Goal: Navigation & Orientation: Find specific page/section

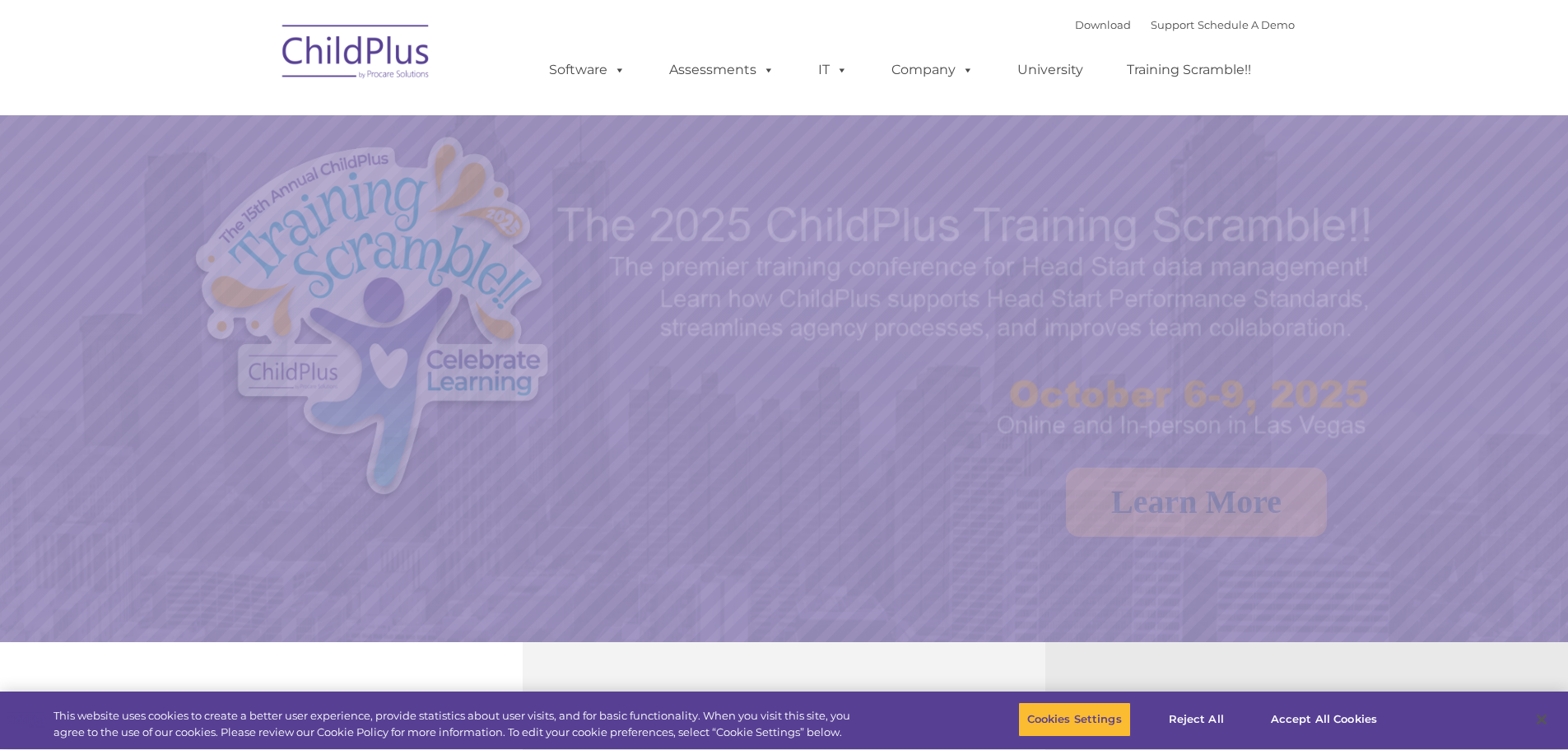
select select "MEDIUM"
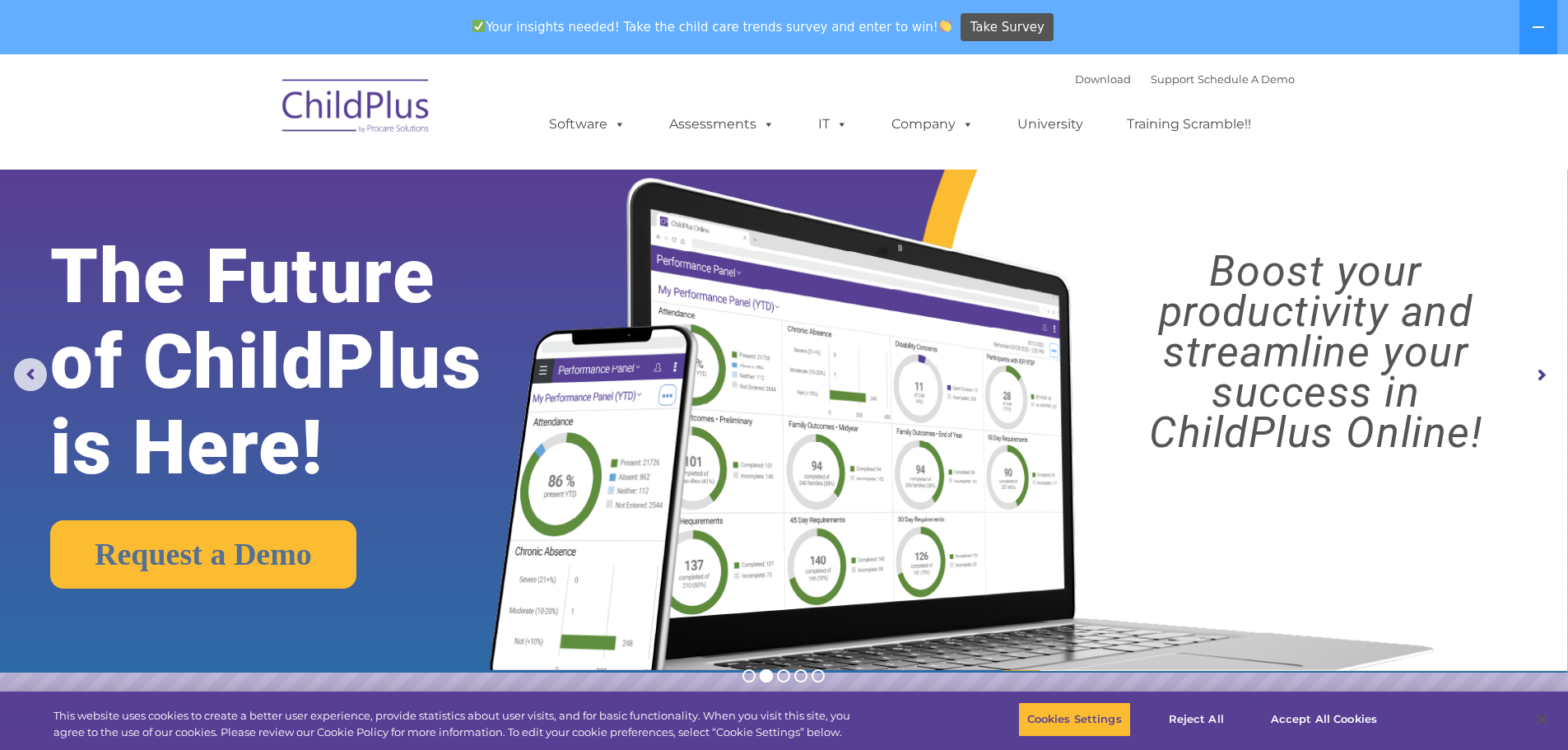
click at [1535, 371] on rs-arrow at bounding box center [1540, 375] width 33 height 33
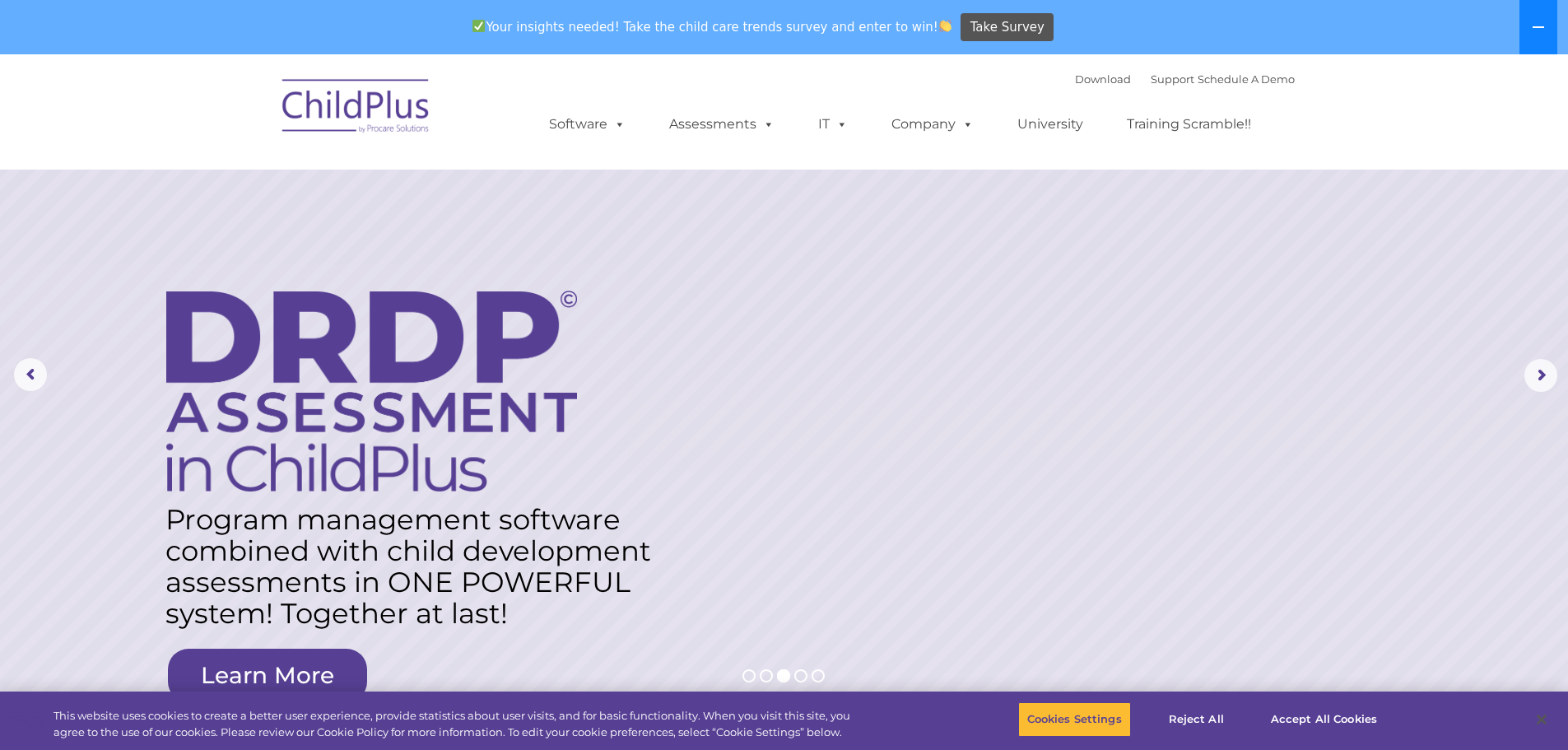
click at [1545, 23] on icon at bounding box center [1538, 27] width 14 height 14
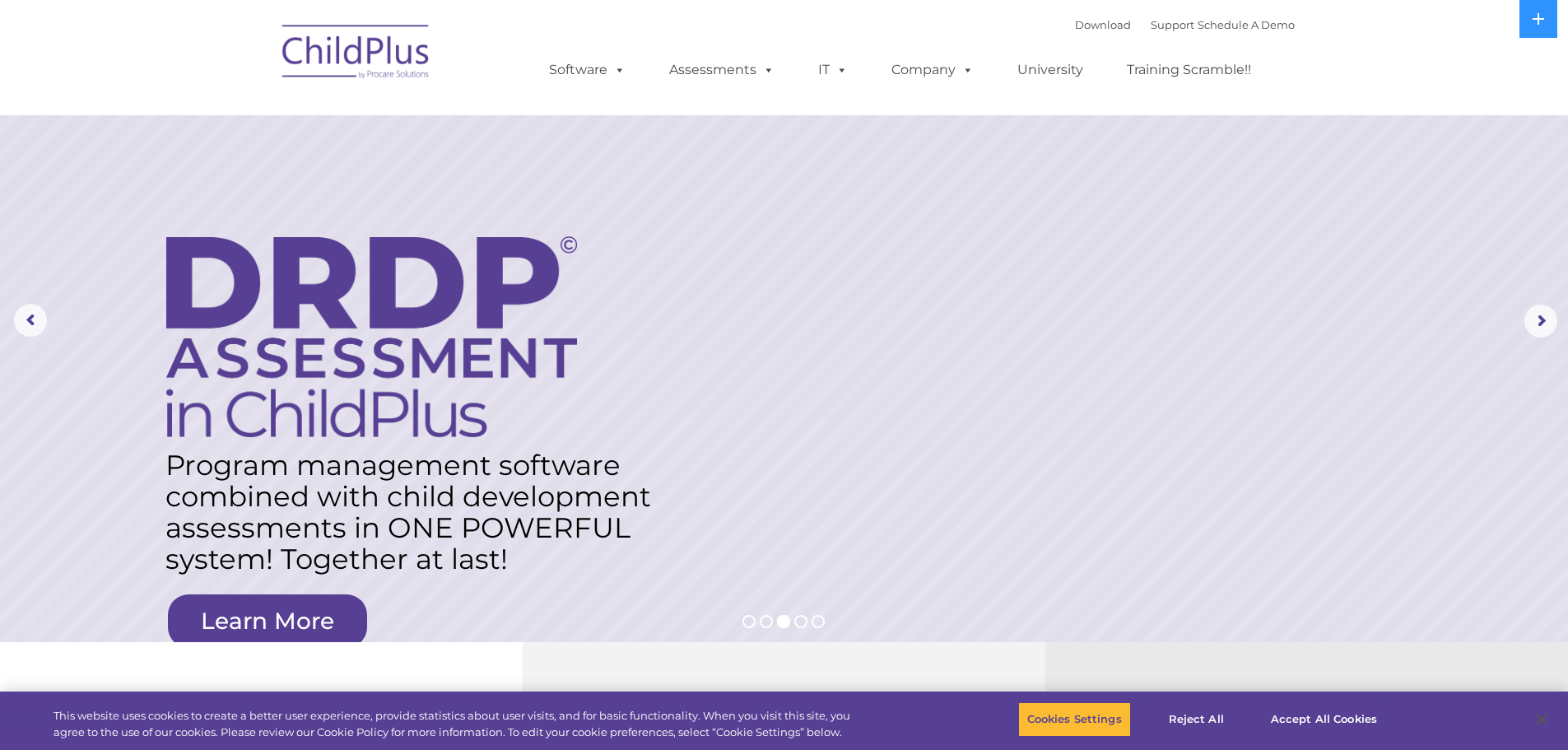
click at [1504, 55] on nav "Download Support | Schedule A Demo  MENU MENU Software ChildPlus: The original…" at bounding box center [784, 58] width 1568 height 115
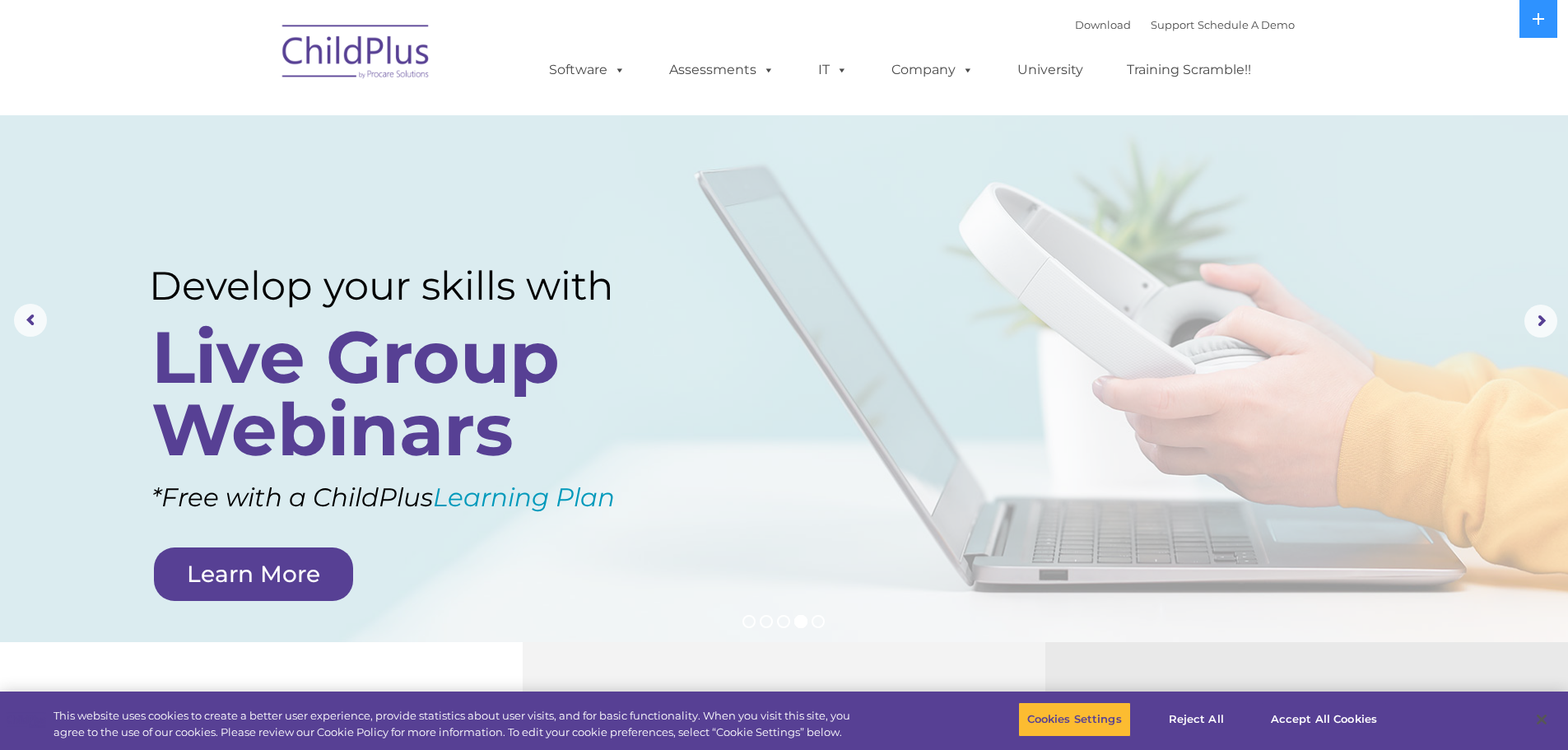
click at [379, 61] on img at bounding box center [356, 54] width 164 height 82
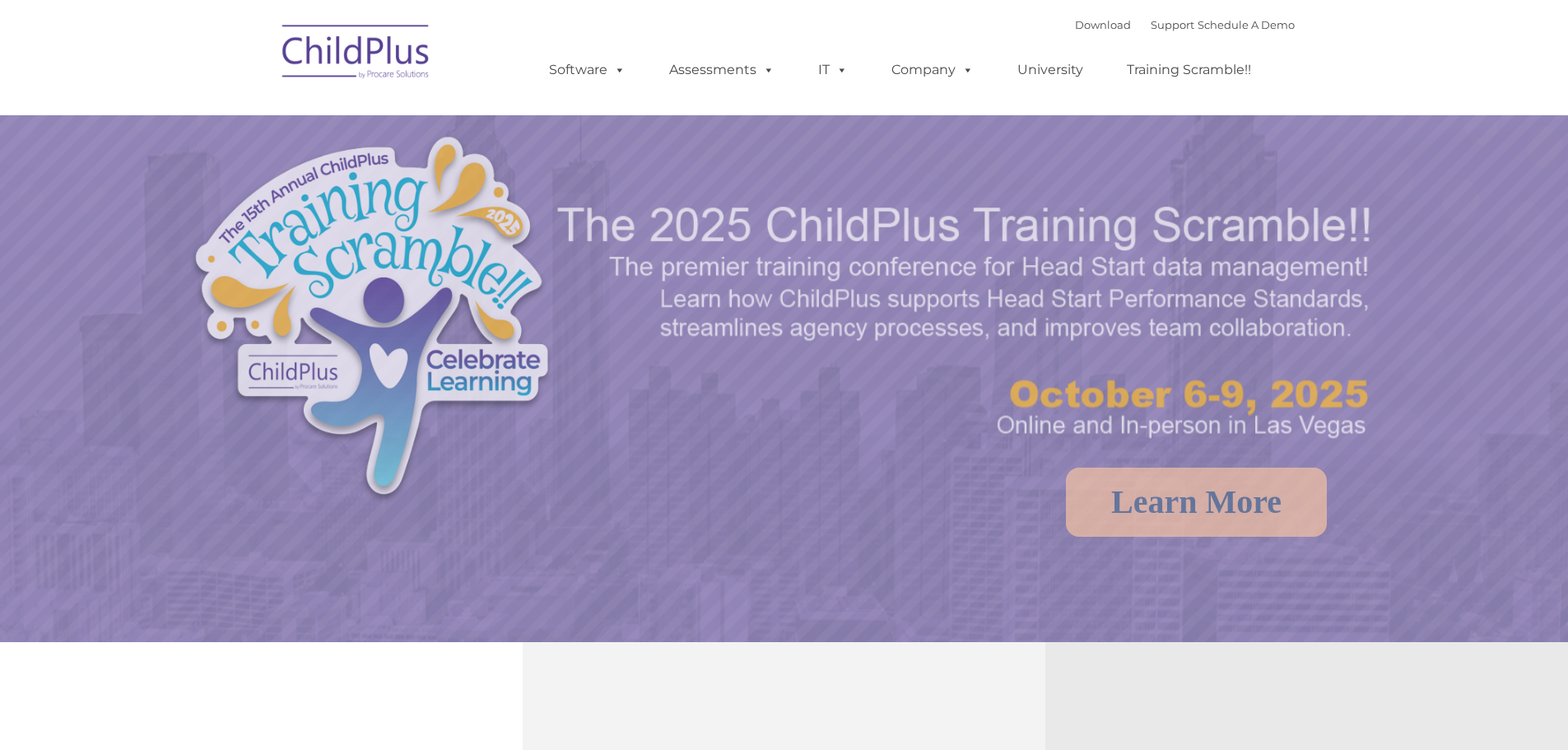
select select "MEDIUM"
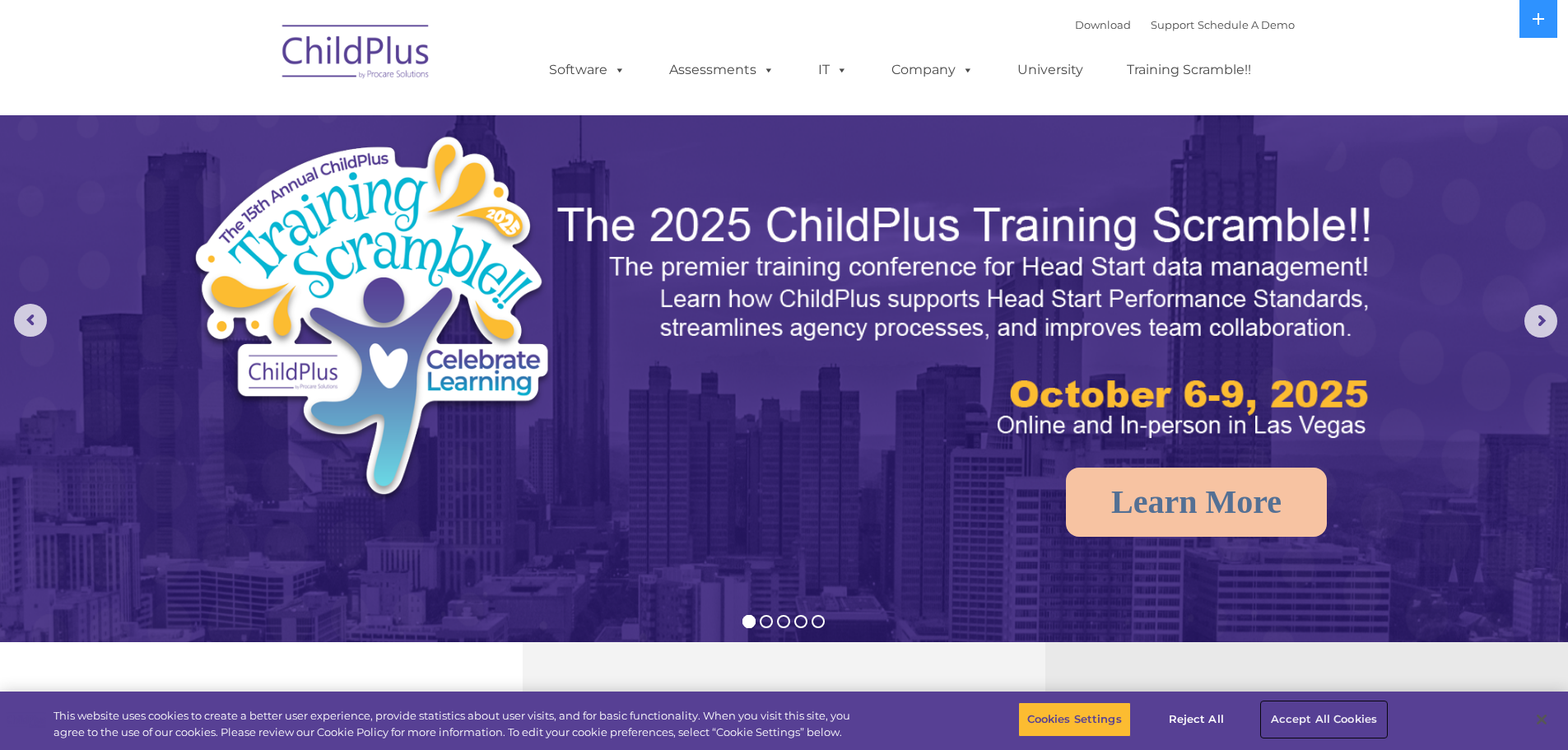
click at [1283, 722] on button "Accept All Cookies" at bounding box center [1323, 719] width 124 height 35
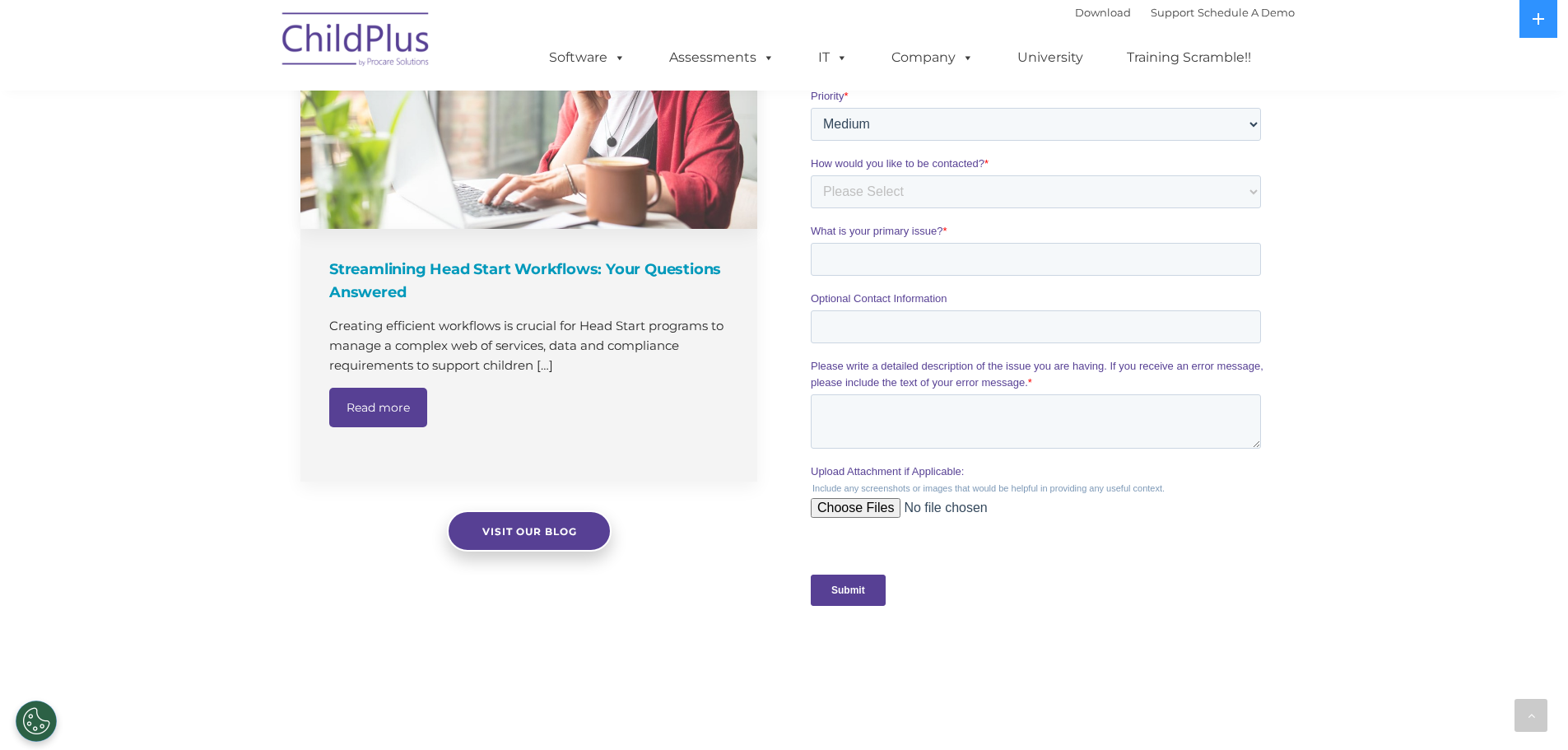
scroll to position [1214, 0]
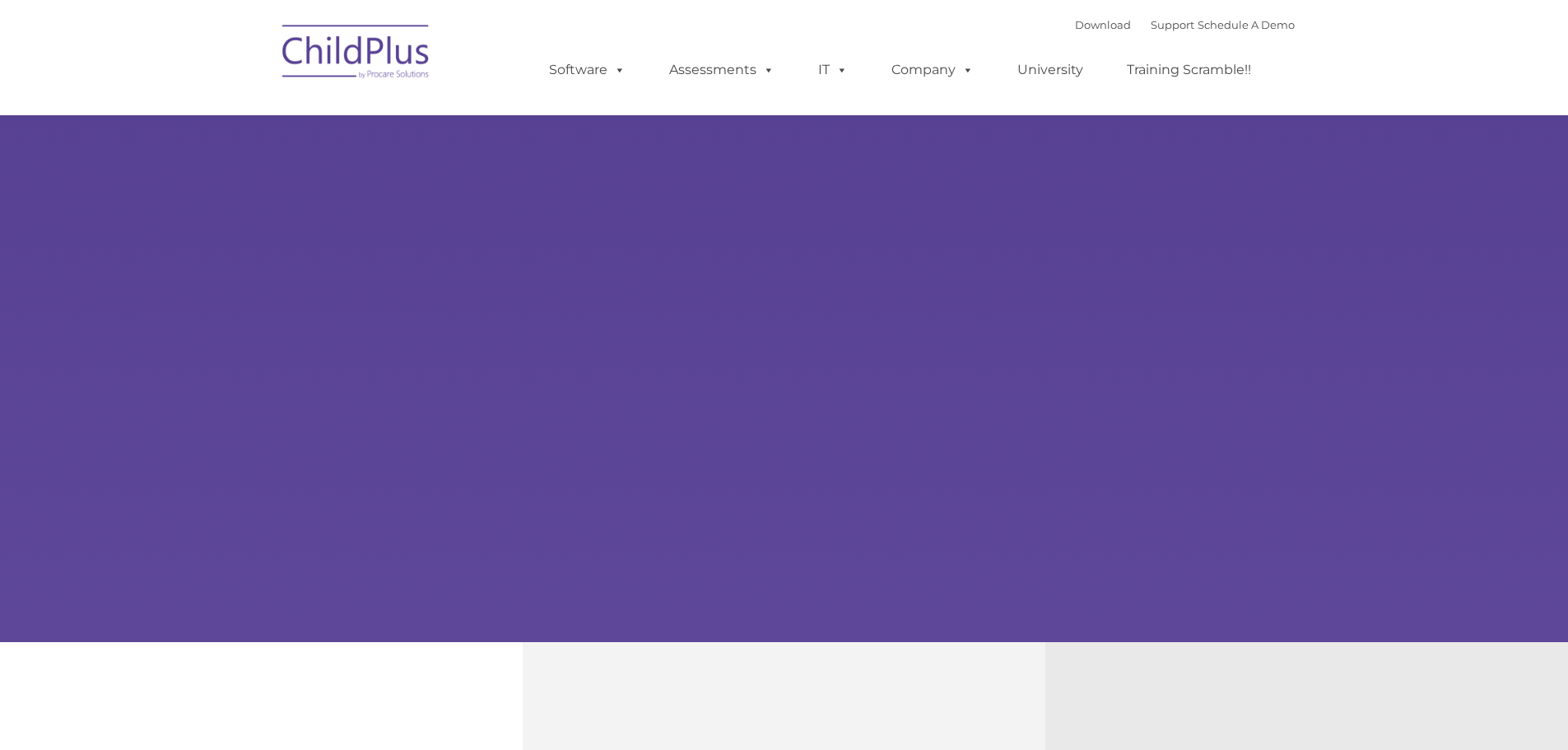
select select "MEDIUM"
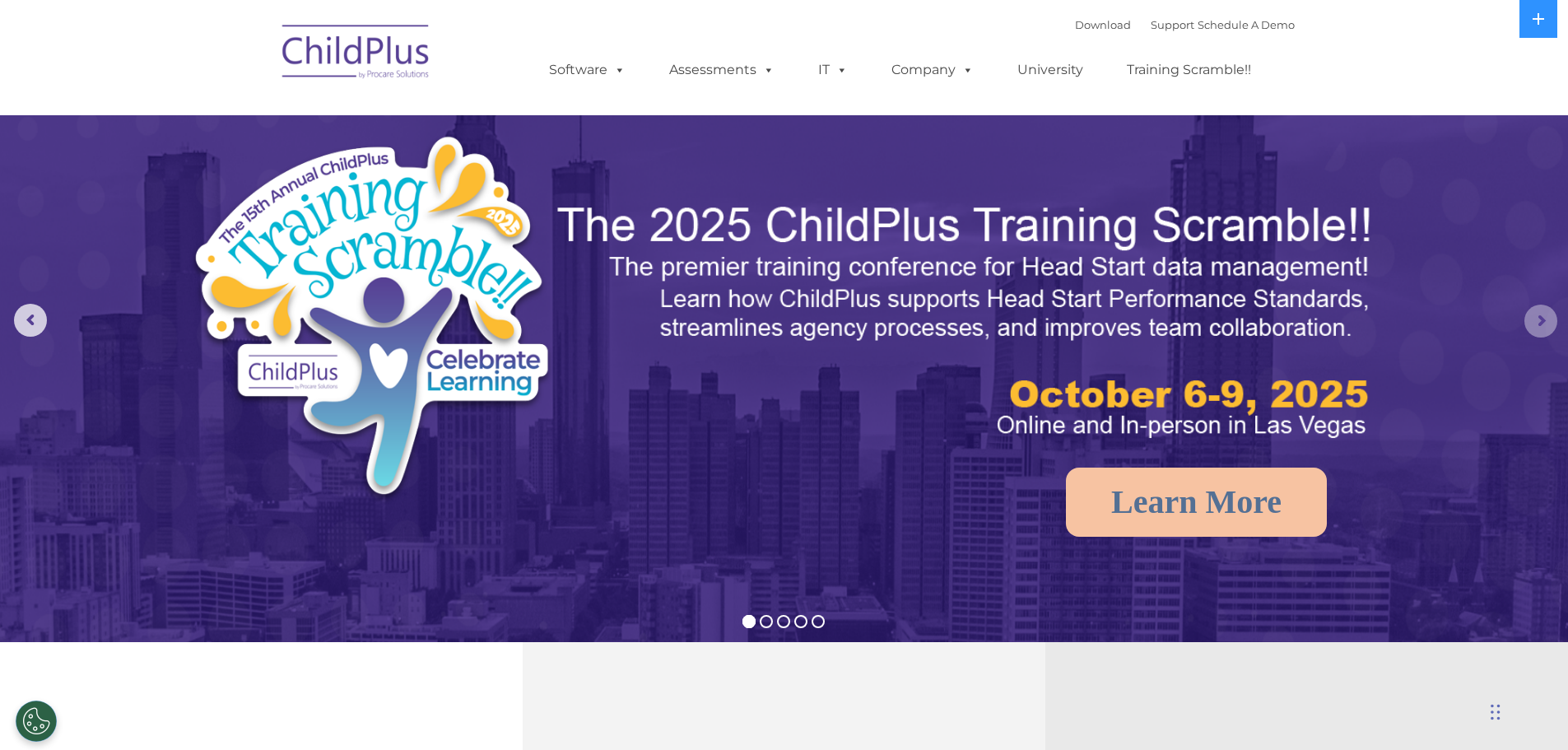
click at [1544, 316] on rs-arrow at bounding box center [1540, 321] width 33 height 33
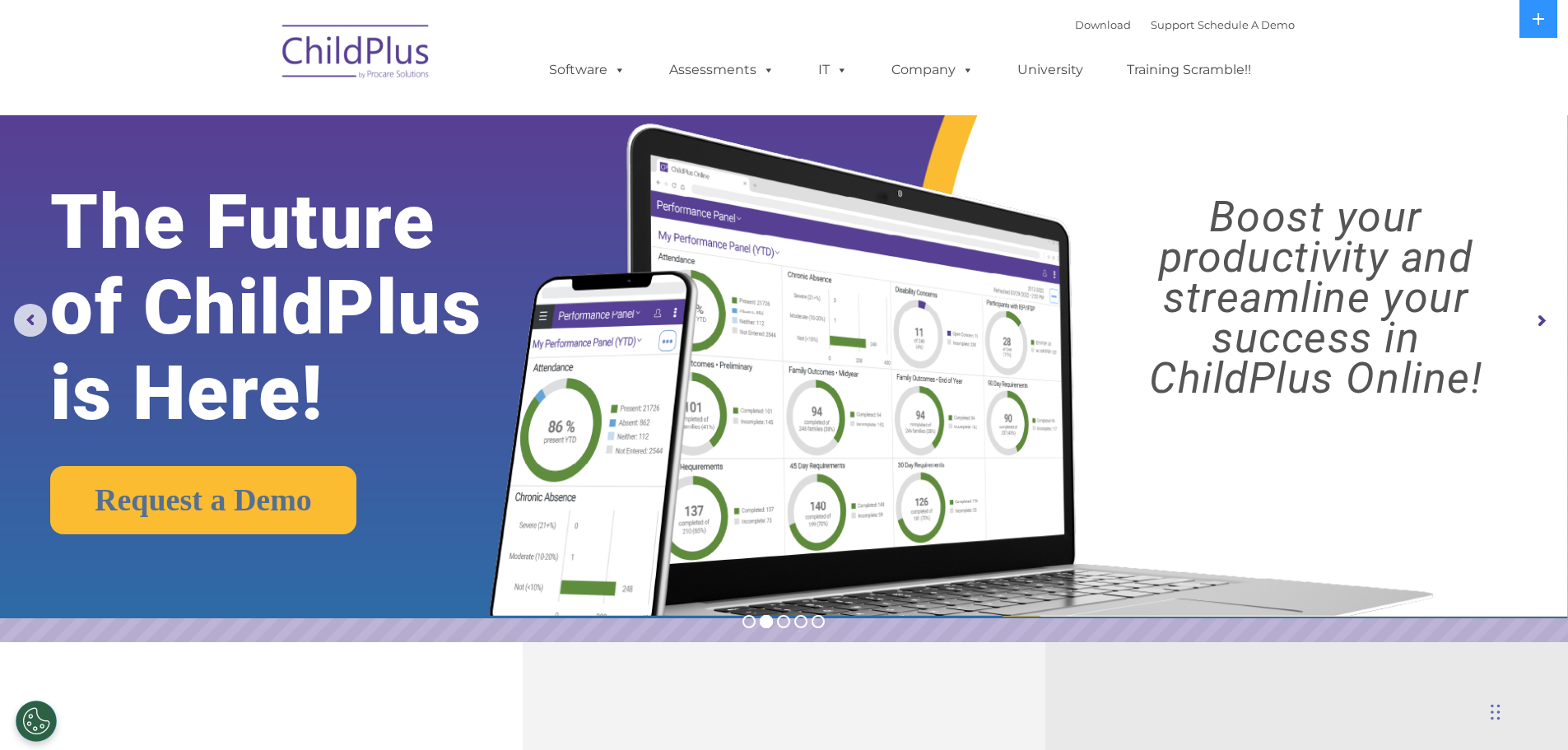
click at [1544, 316] on rs-arrow at bounding box center [1540, 321] width 33 height 33
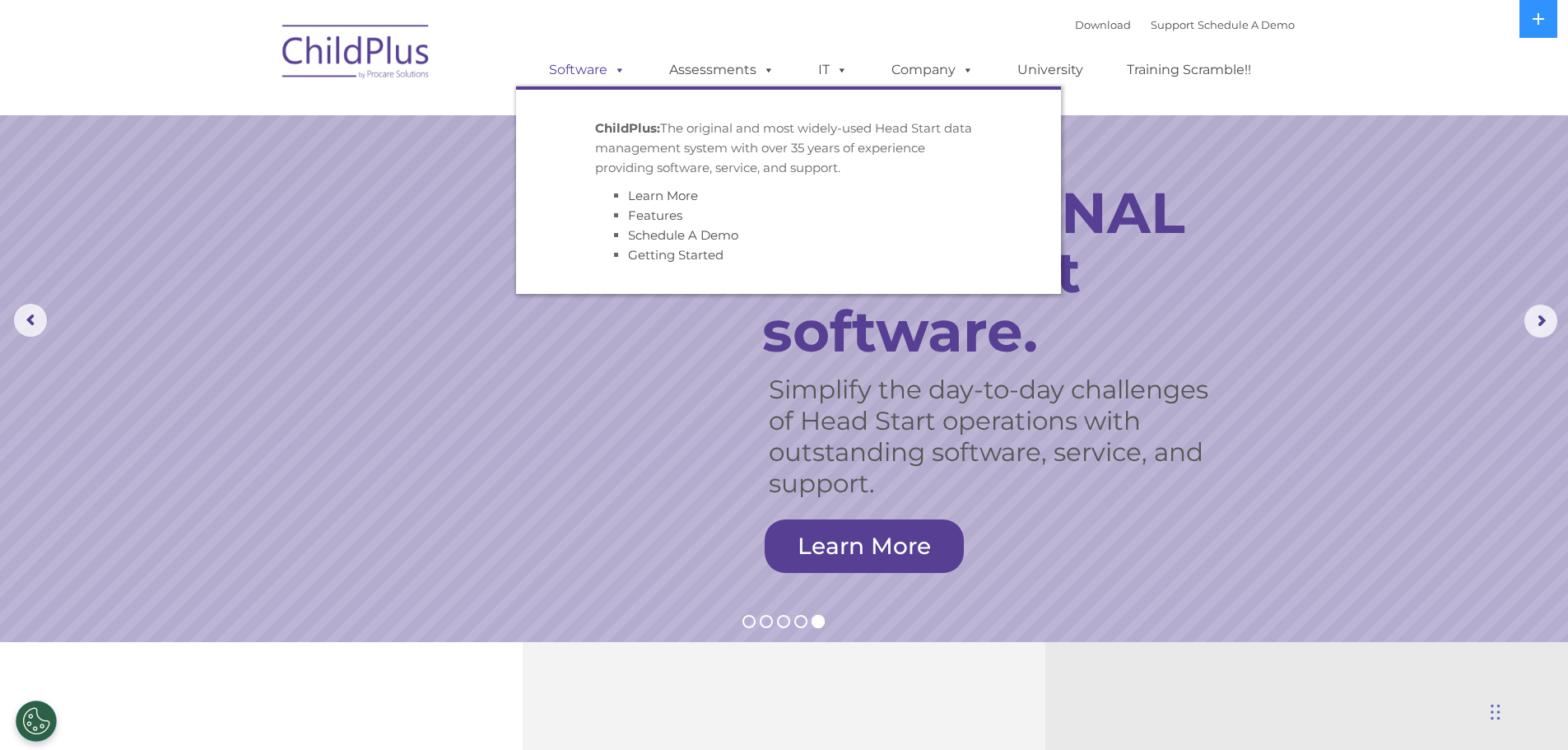
click at [597, 81] on link "Software" at bounding box center [587, 69] width 109 height 33
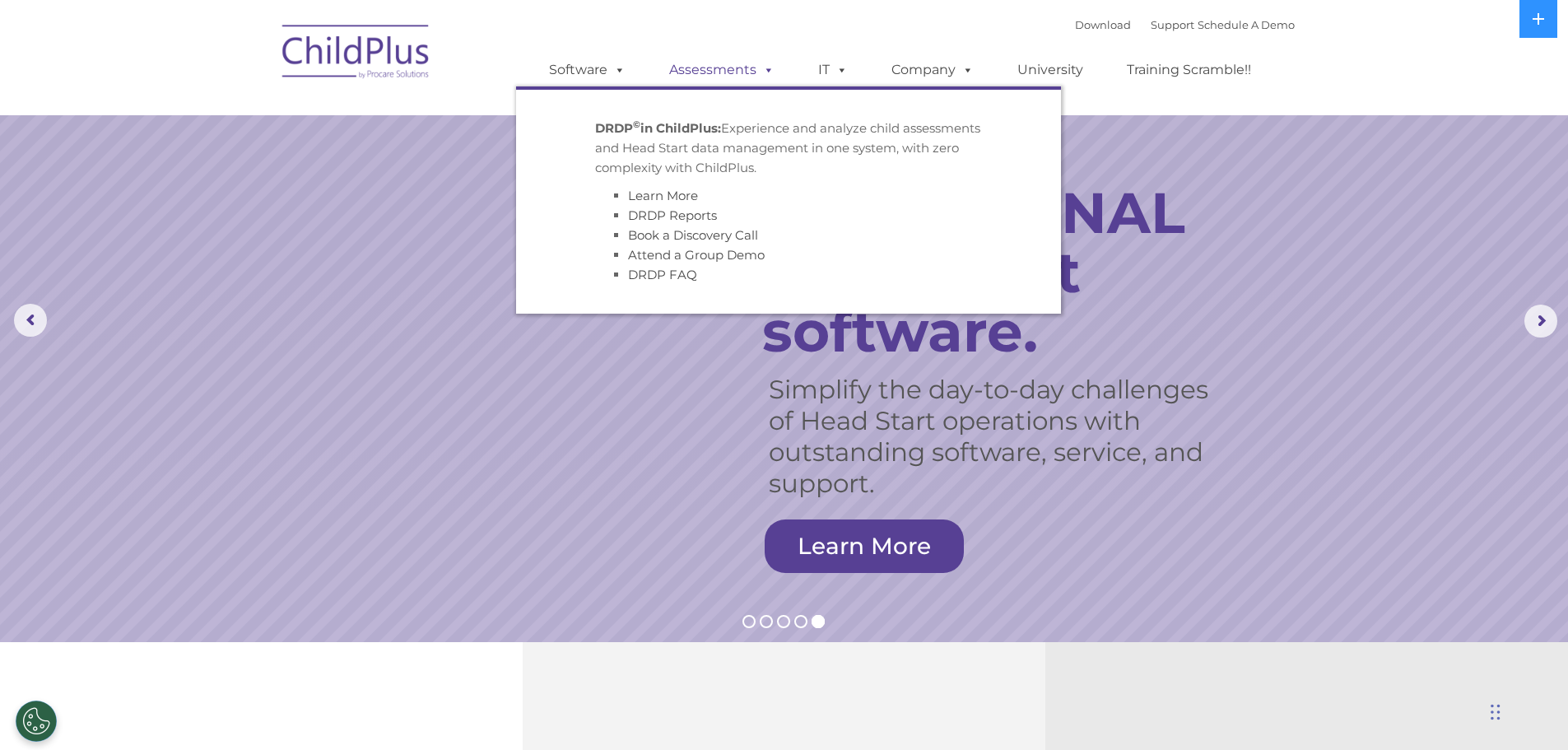
click at [664, 76] on link "Assessments" at bounding box center [721, 69] width 138 height 33
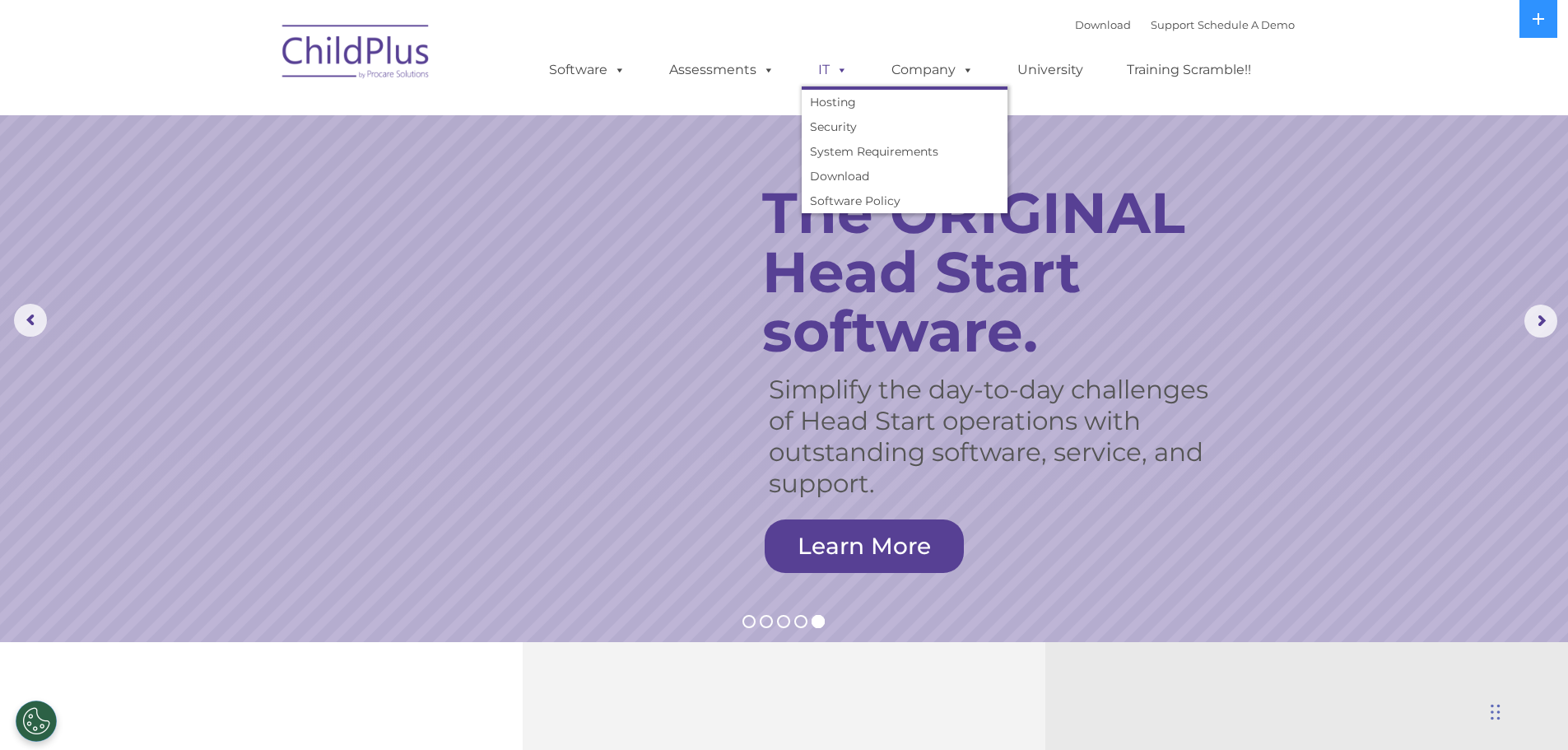
click at [847, 74] on link "IT" at bounding box center [833, 69] width 63 height 33
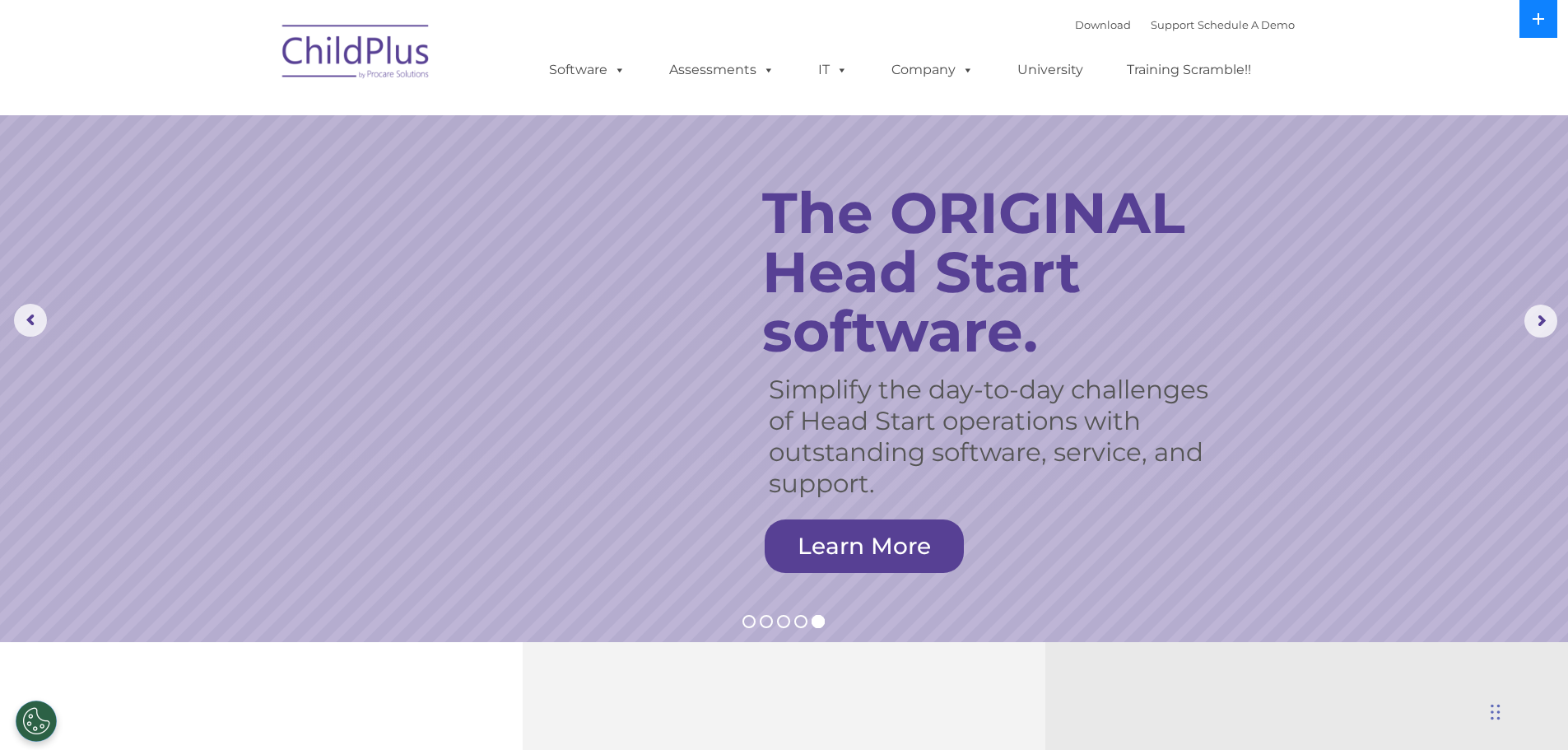
click at [1543, 33] on button at bounding box center [1538, 19] width 38 height 38
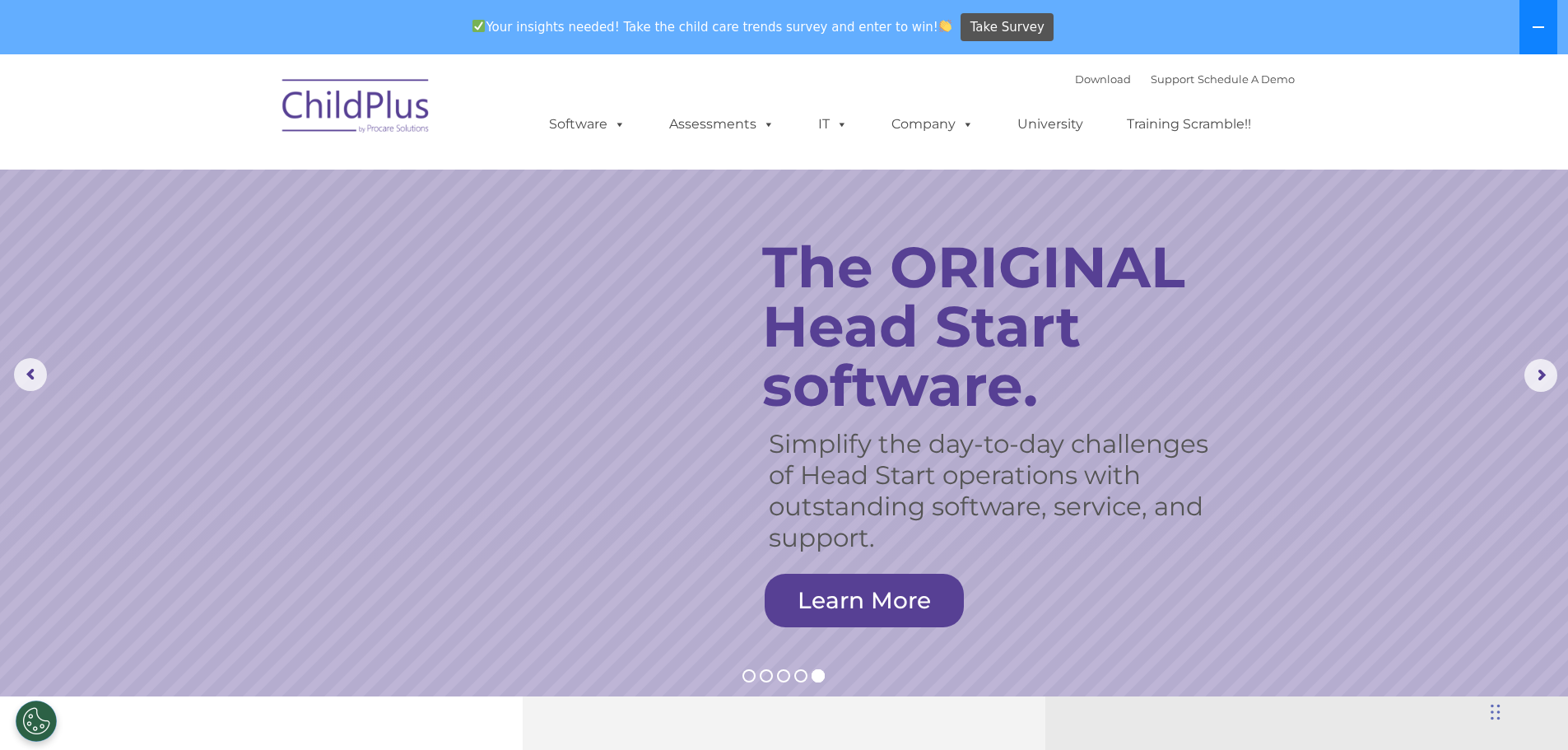
click at [1543, 33] on icon at bounding box center [1538, 27] width 14 height 14
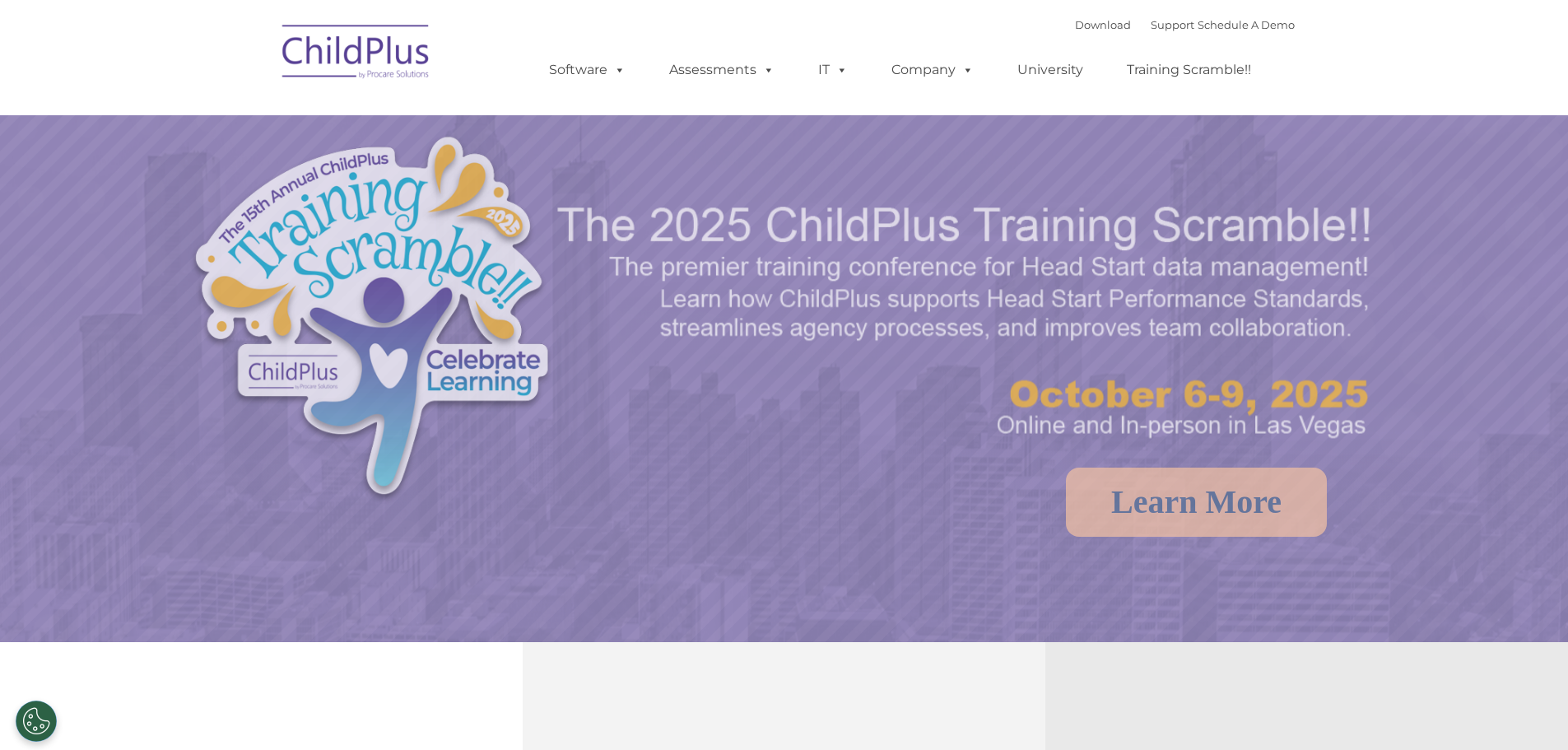
select select "MEDIUM"
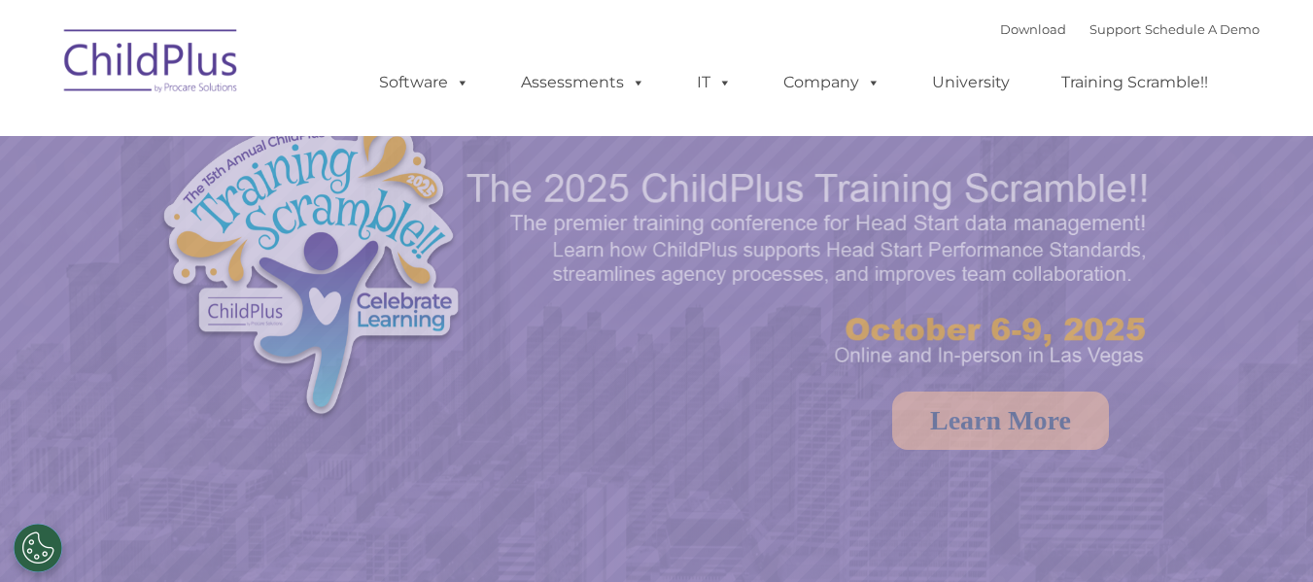
select select "MEDIUM"
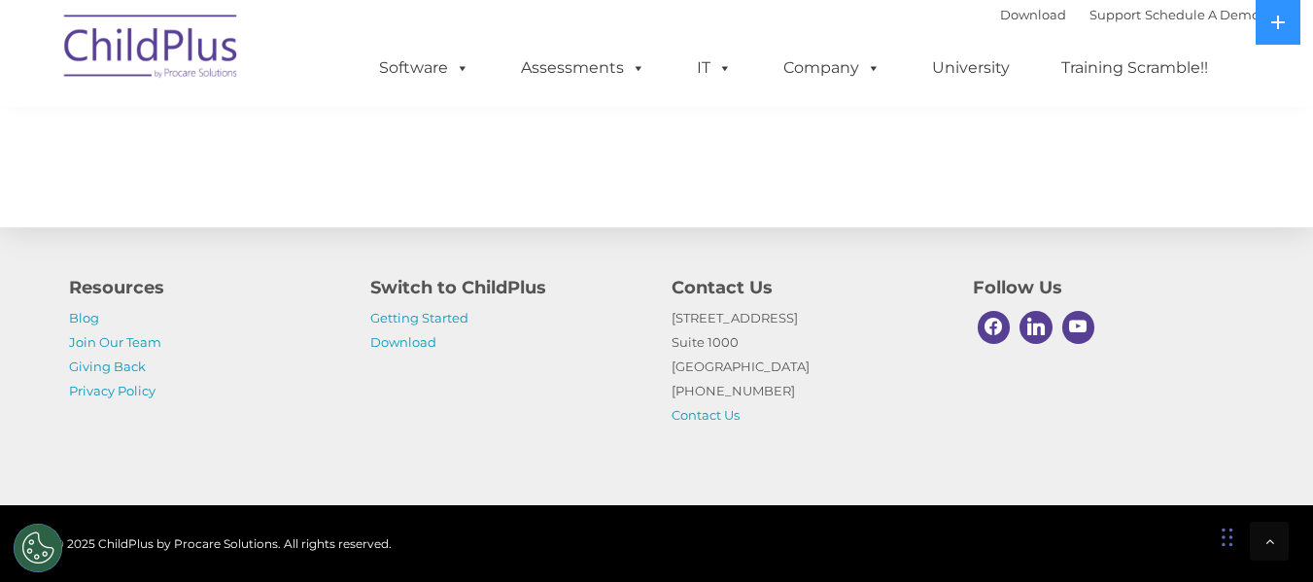
scroll to position [2316, 0]
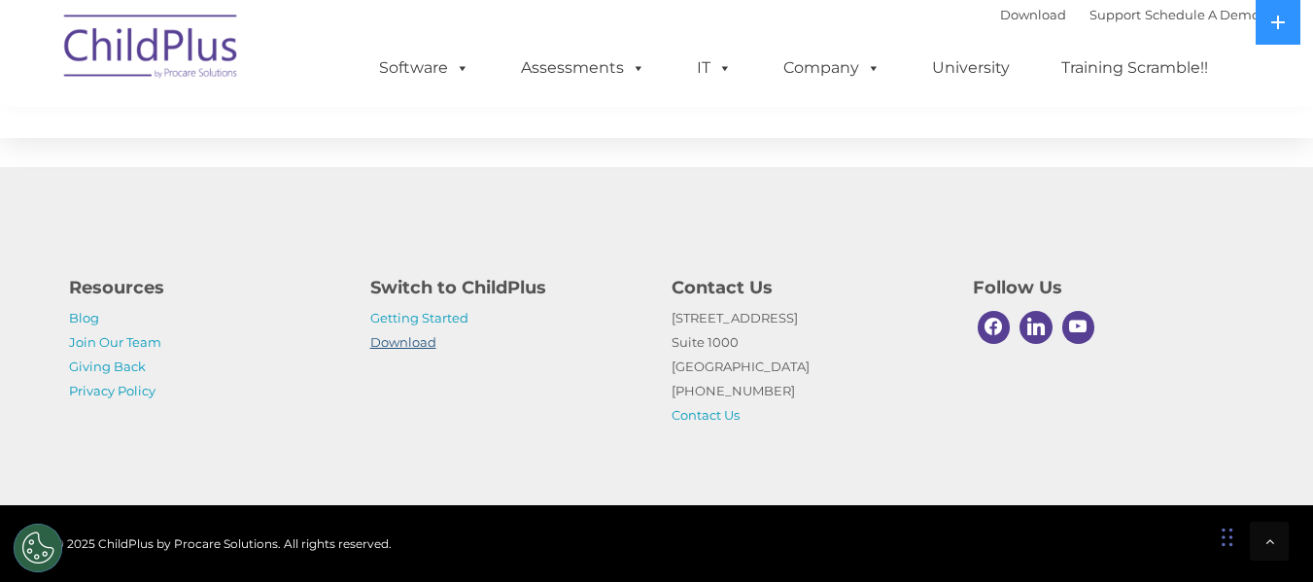
click at [407, 347] on link "Download" at bounding box center [403, 342] width 66 height 16
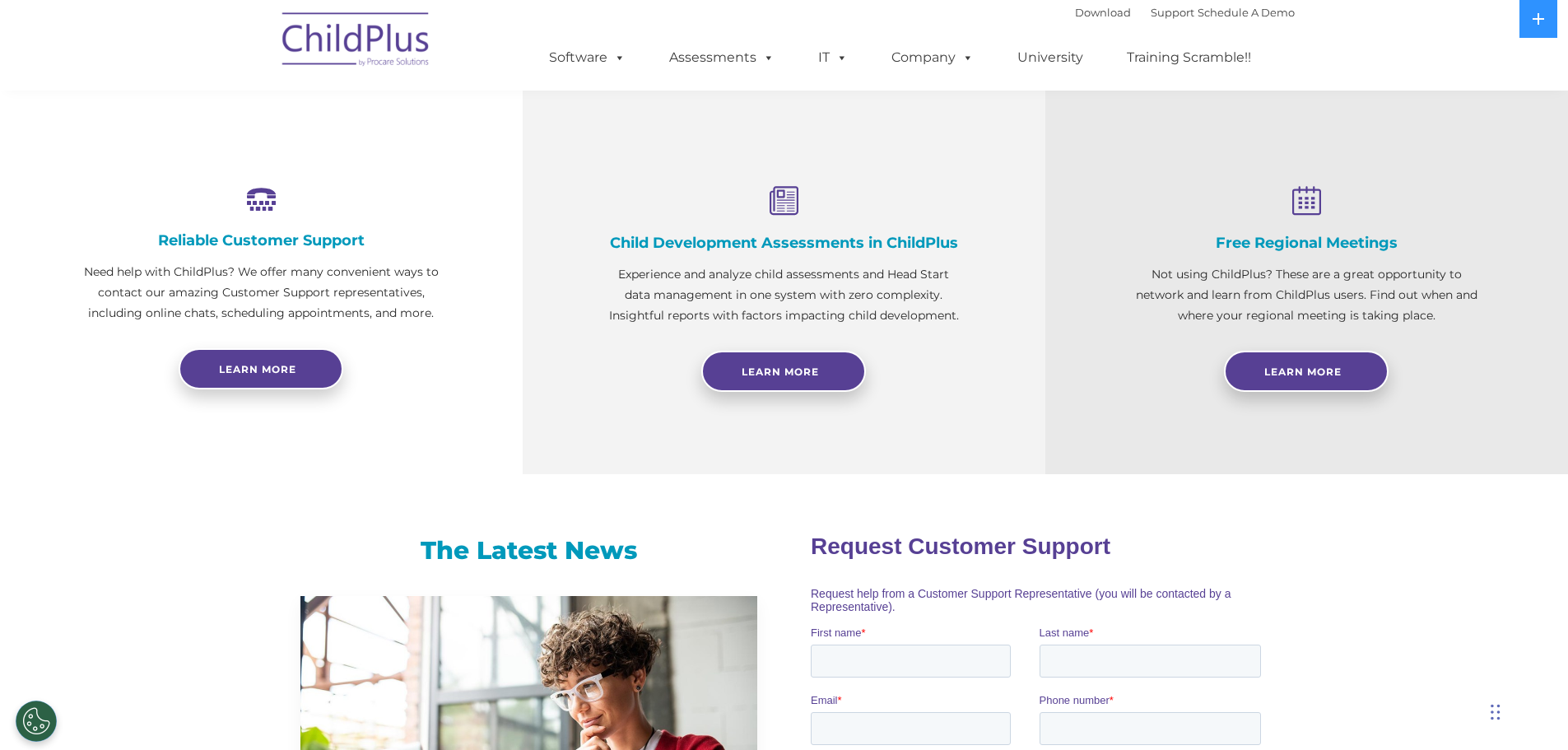
scroll to position [553, 0]
